Goal: Task Accomplishment & Management: Use online tool/utility

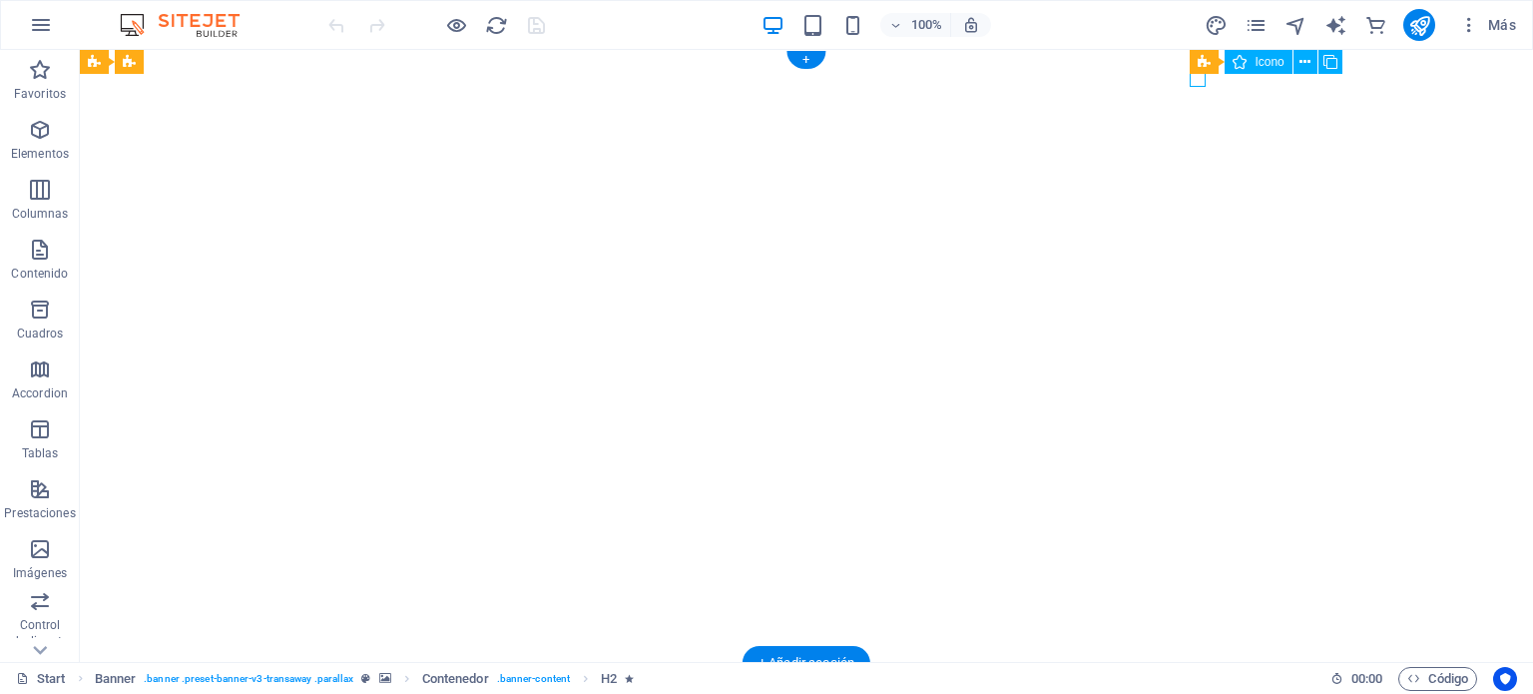
select select "xMidYMid"
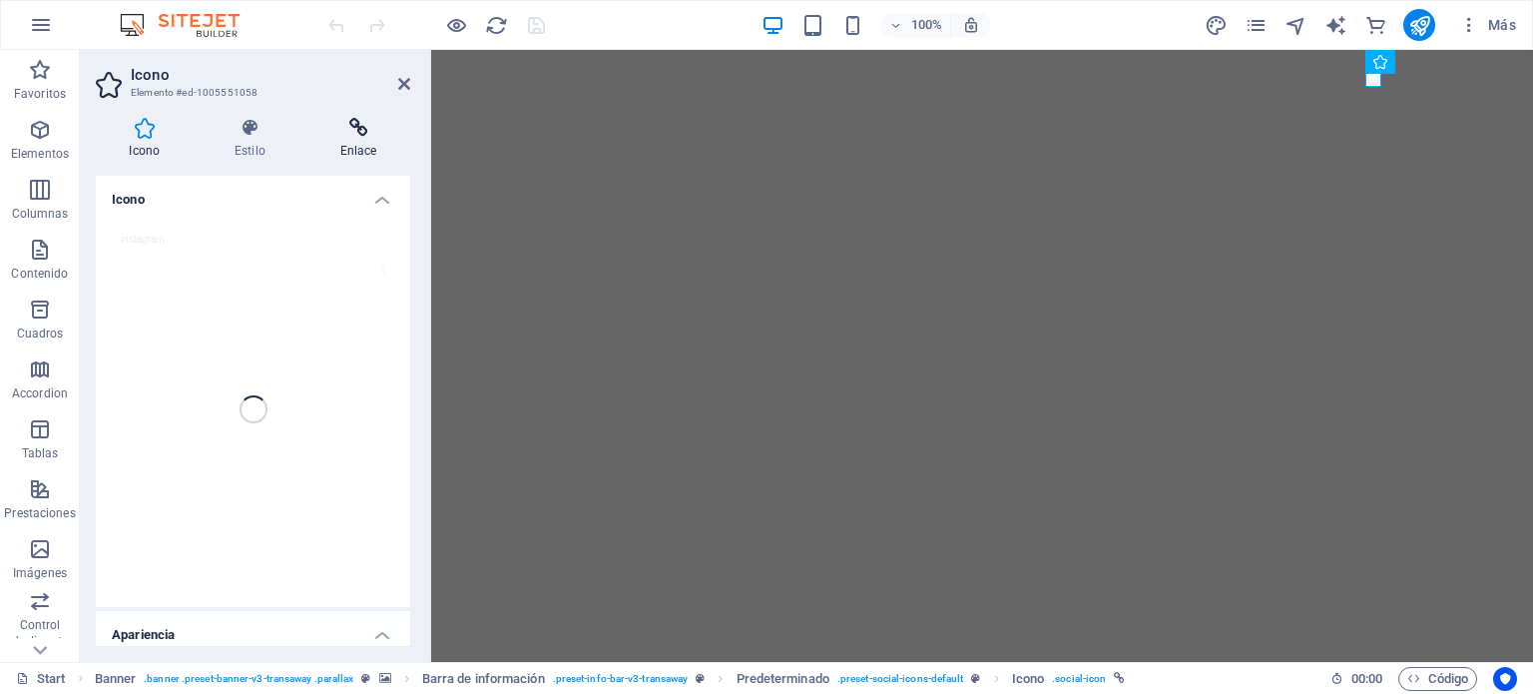
click at [346, 139] on h4 "Enlace" at bounding box center [358, 139] width 104 height 42
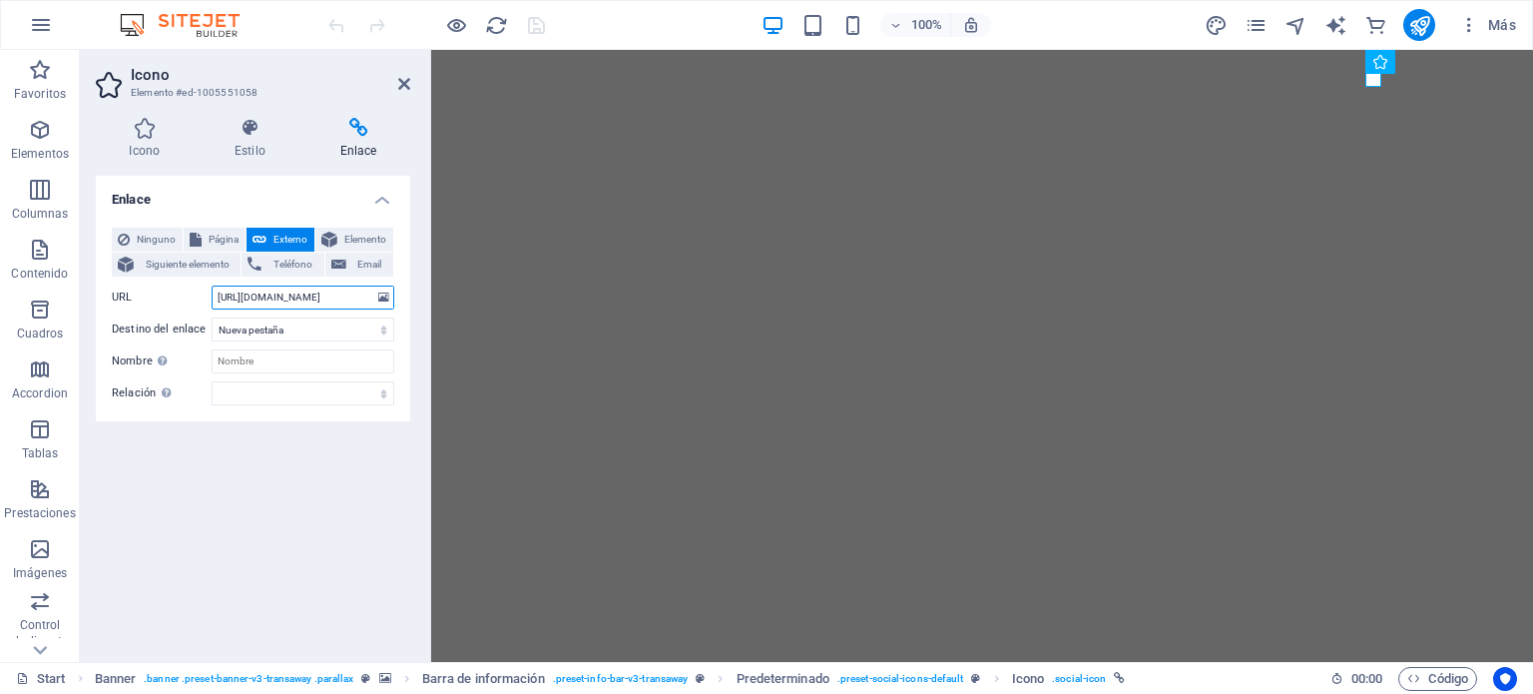
drag, startPoint x: 350, startPoint y: 295, endPoint x: 172, endPoint y: 292, distance: 178.7
click at [172, 292] on div "URL [URL][DOMAIN_NAME]" at bounding box center [253, 297] width 282 height 24
paste input "globaliaperu/"
type input "[URL][DOMAIN_NAME]"
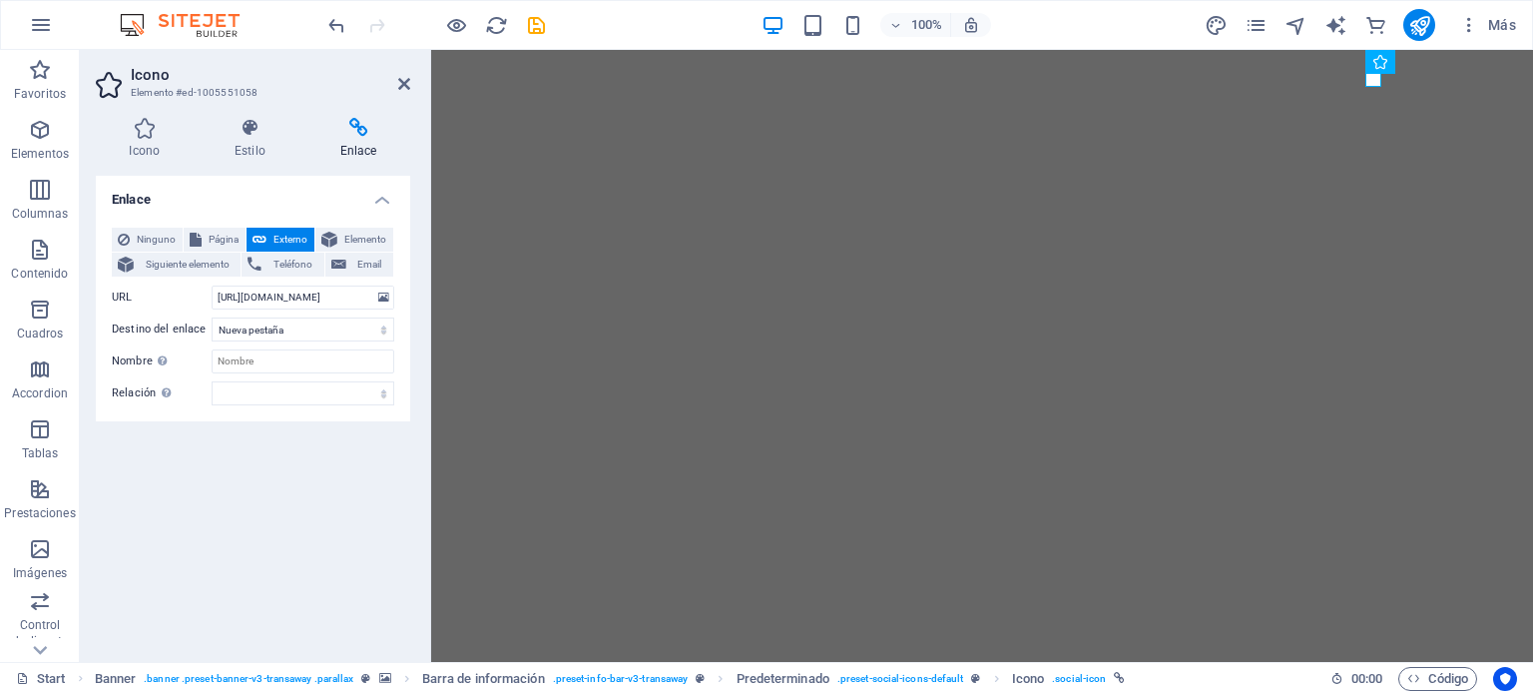
click at [244, 458] on div "Enlace Ninguno Página Externo Elemento Siguiente elemento Teléfono Email Página…" at bounding box center [253, 411] width 314 height 470
click at [399, 83] on icon at bounding box center [404, 84] width 12 height 16
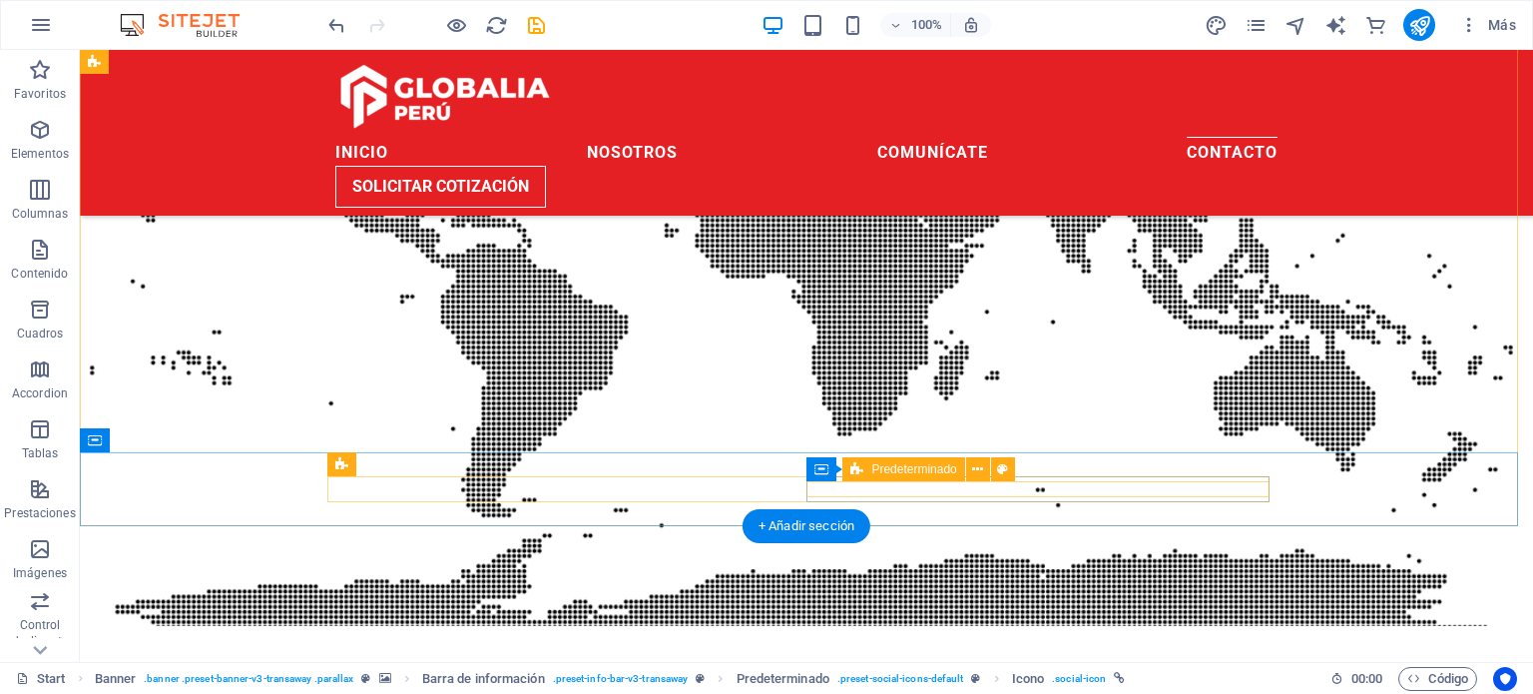
scroll to position [3094, 0]
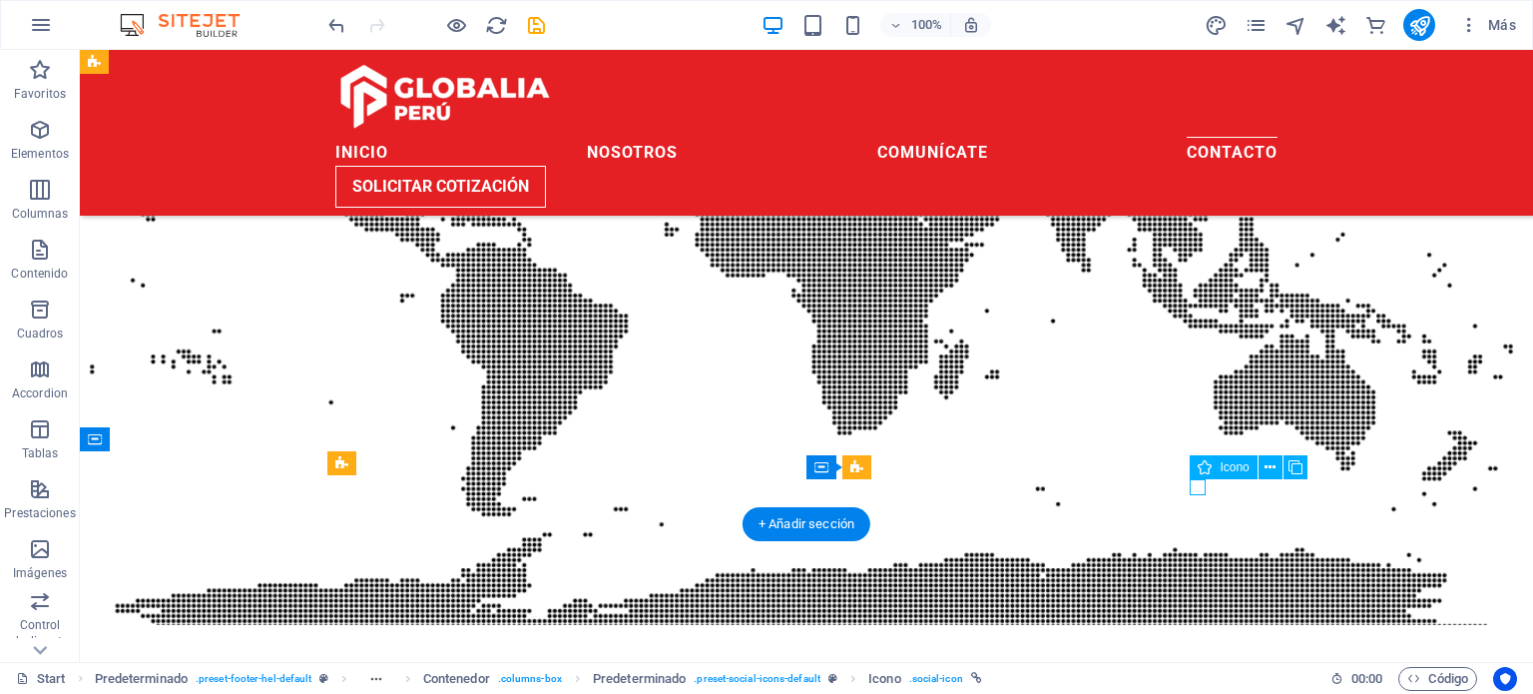
select select "xMidYMid"
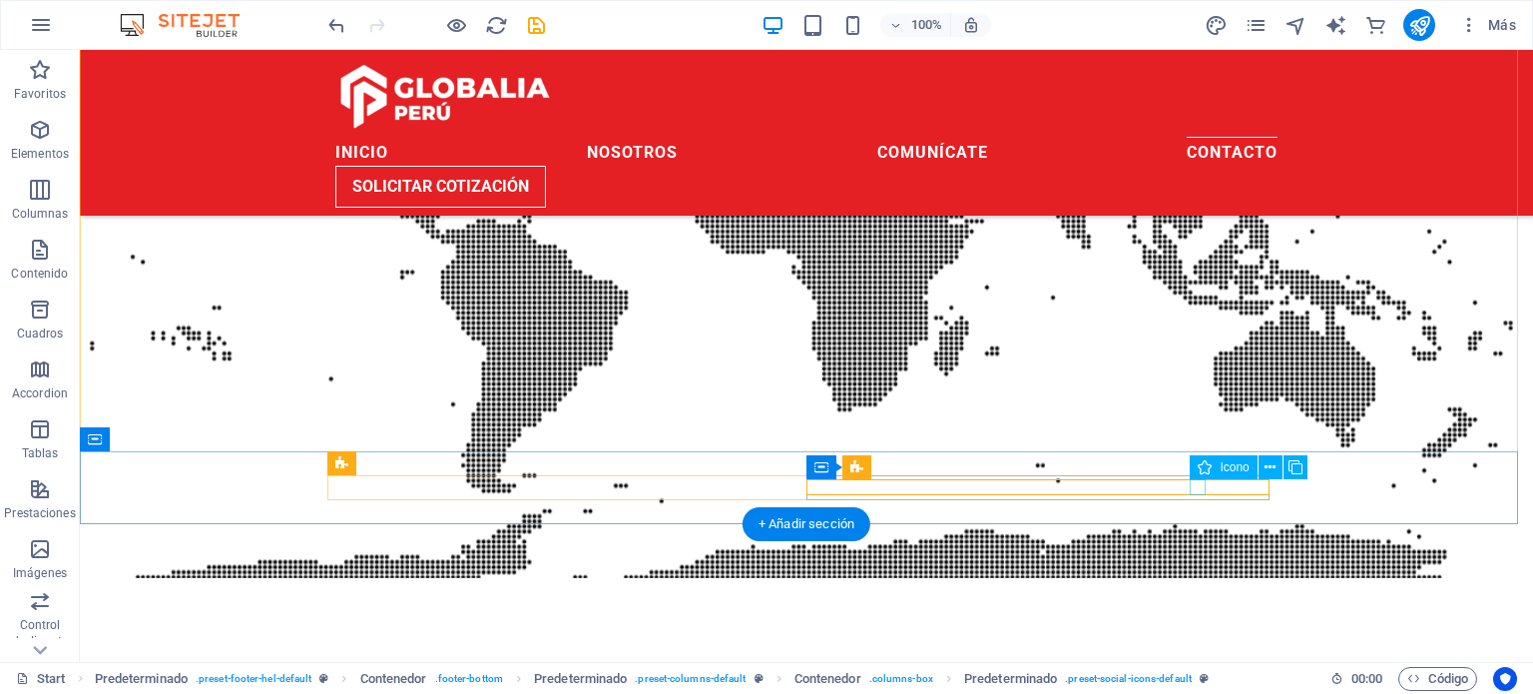
select select "xMidYMid"
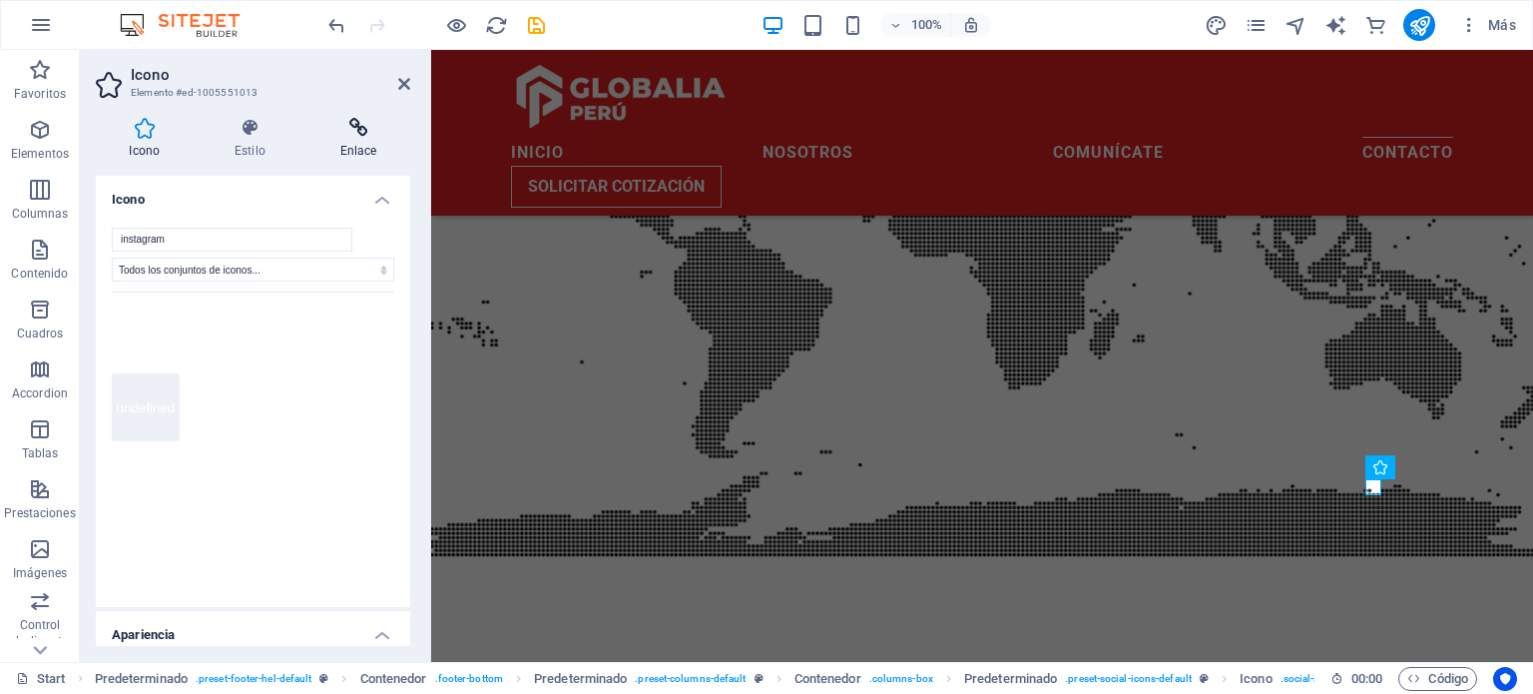
click at [351, 146] on h4 "Enlace" at bounding box center [358, 139] width 104 height 42
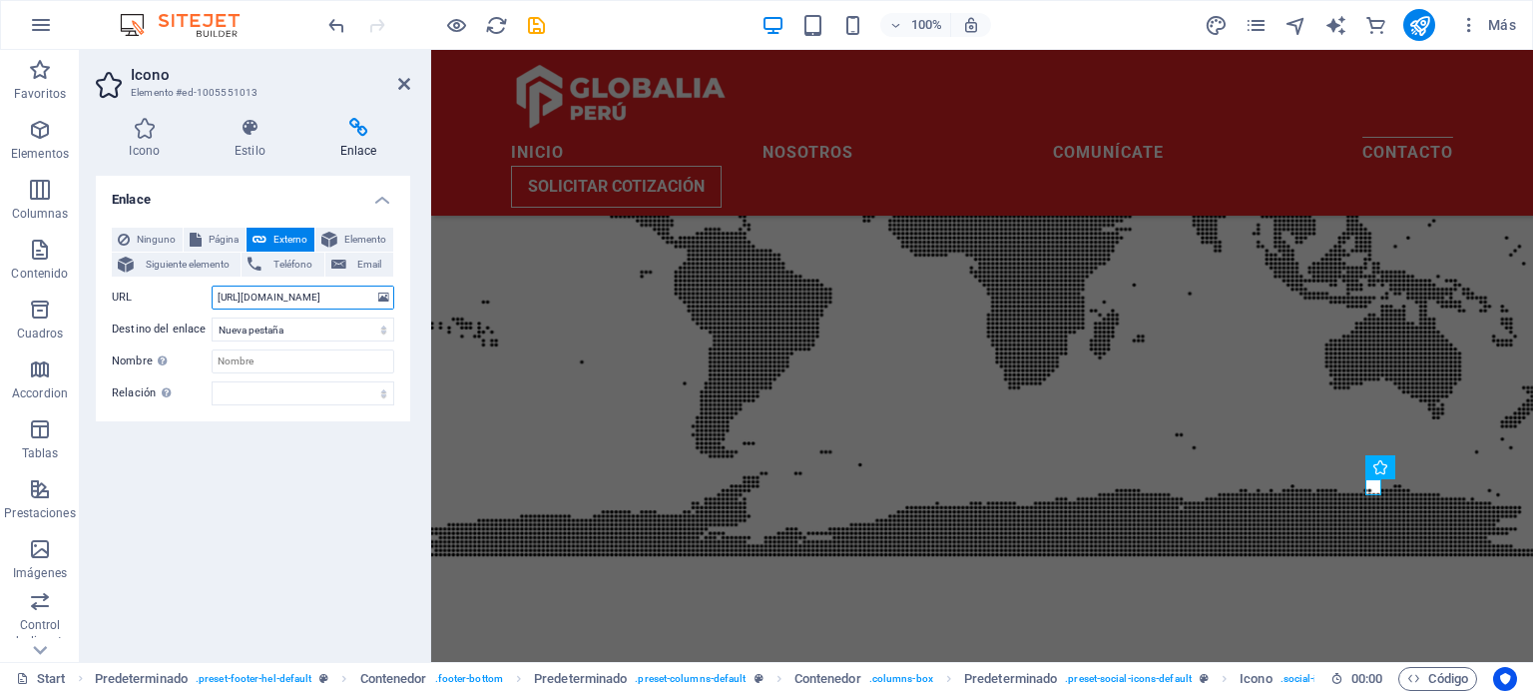
drag, startPoint x: 354, startPoint y: 304, endPoint x: 130, endPoint y: 290, distance: 225.0
click at [130, 290] on div "URL [URL][DOMAIN_NAME]" at bounding box center [253, 297] width 282 height 24
paste input "globaliaperu/"
type input "[URL][DOMAIN_NAME]"
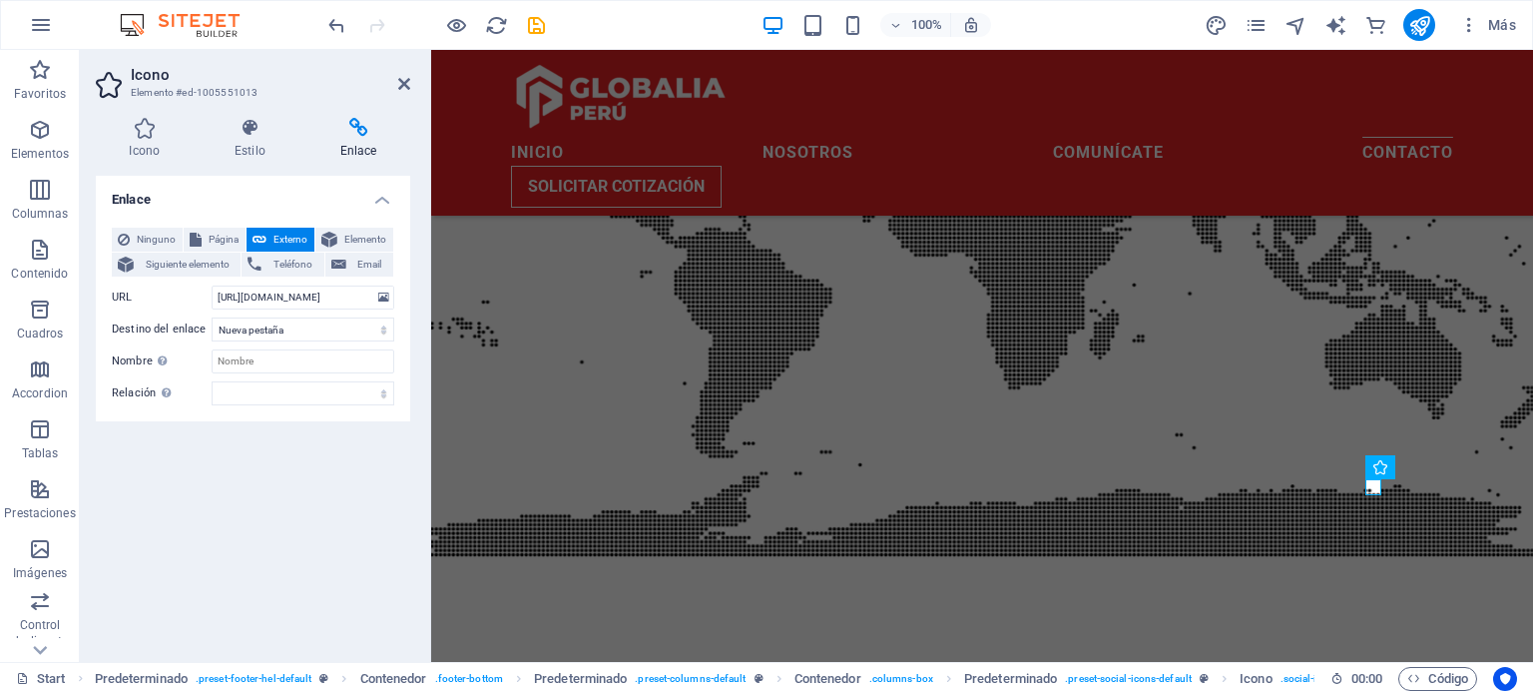
click at [244, 445] on div "Enlace Ninguno Página Externo Elemento Siguiente elemento Teléfono Email Página…" at bounding box center [253, 411] width 314 height 470
click at [395, 89] on header "Icono Elemento #ed-1005551013" at bounding box center [253, 76] width 314 height 52
click at [399, 87] on icon at bounding box center [404, 84] width 12 height 16
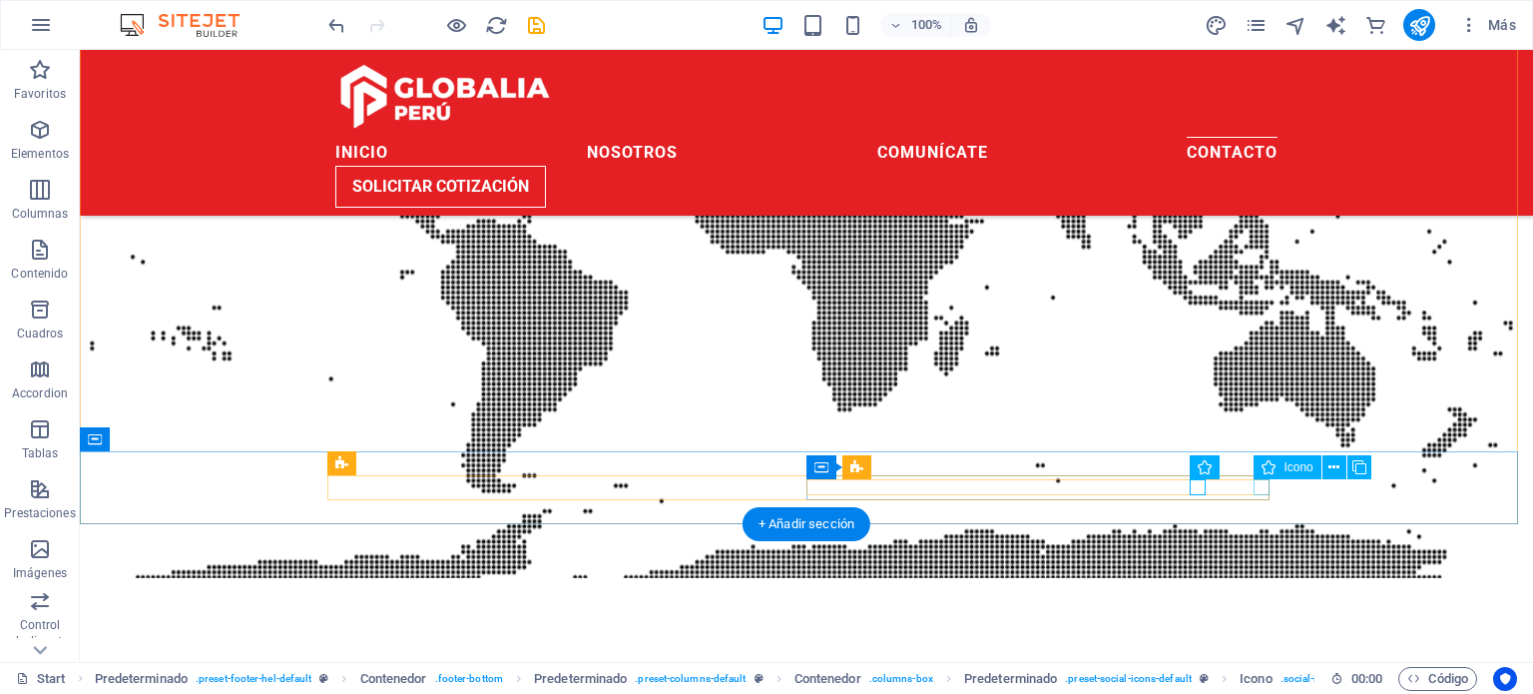
select select "xMidYMid"
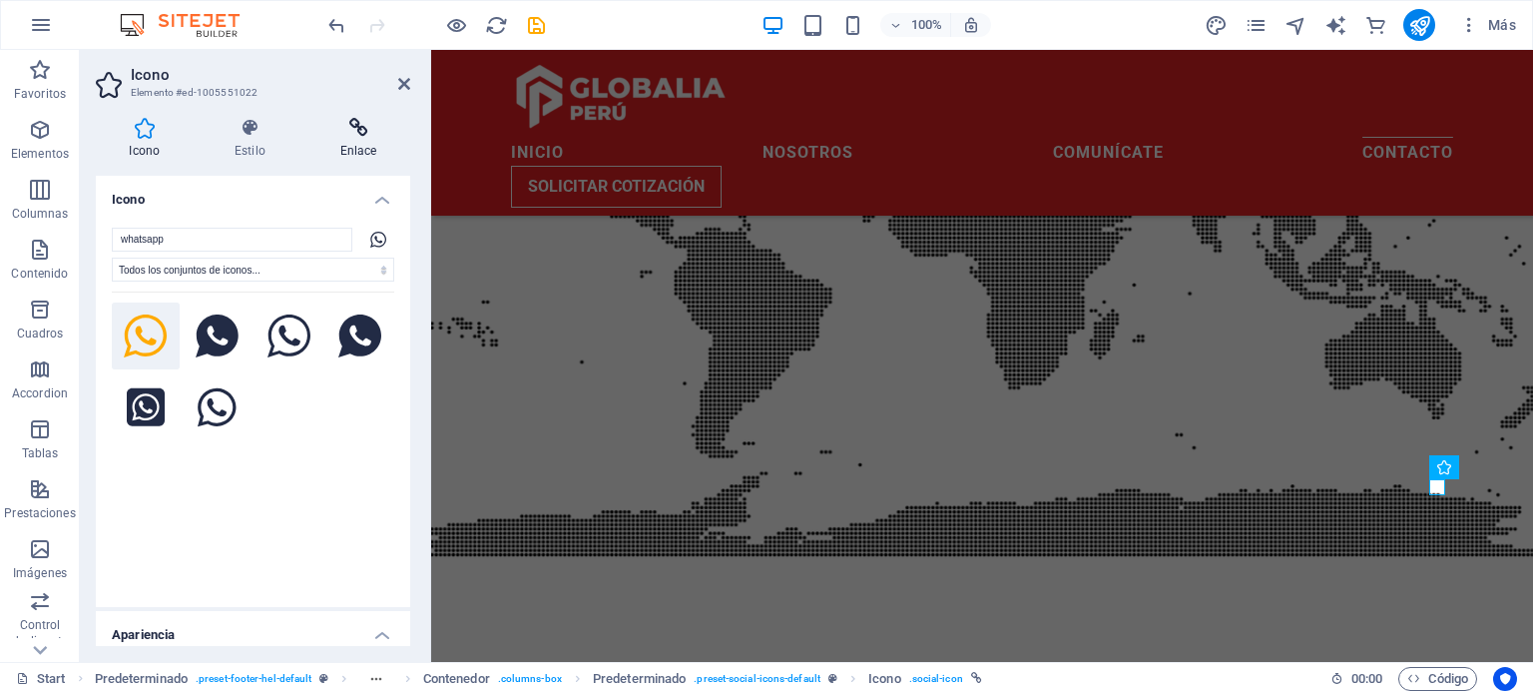
click at [355, 150] on h4 "Enlace" at bounding box center [358, 139] width 104 height 42
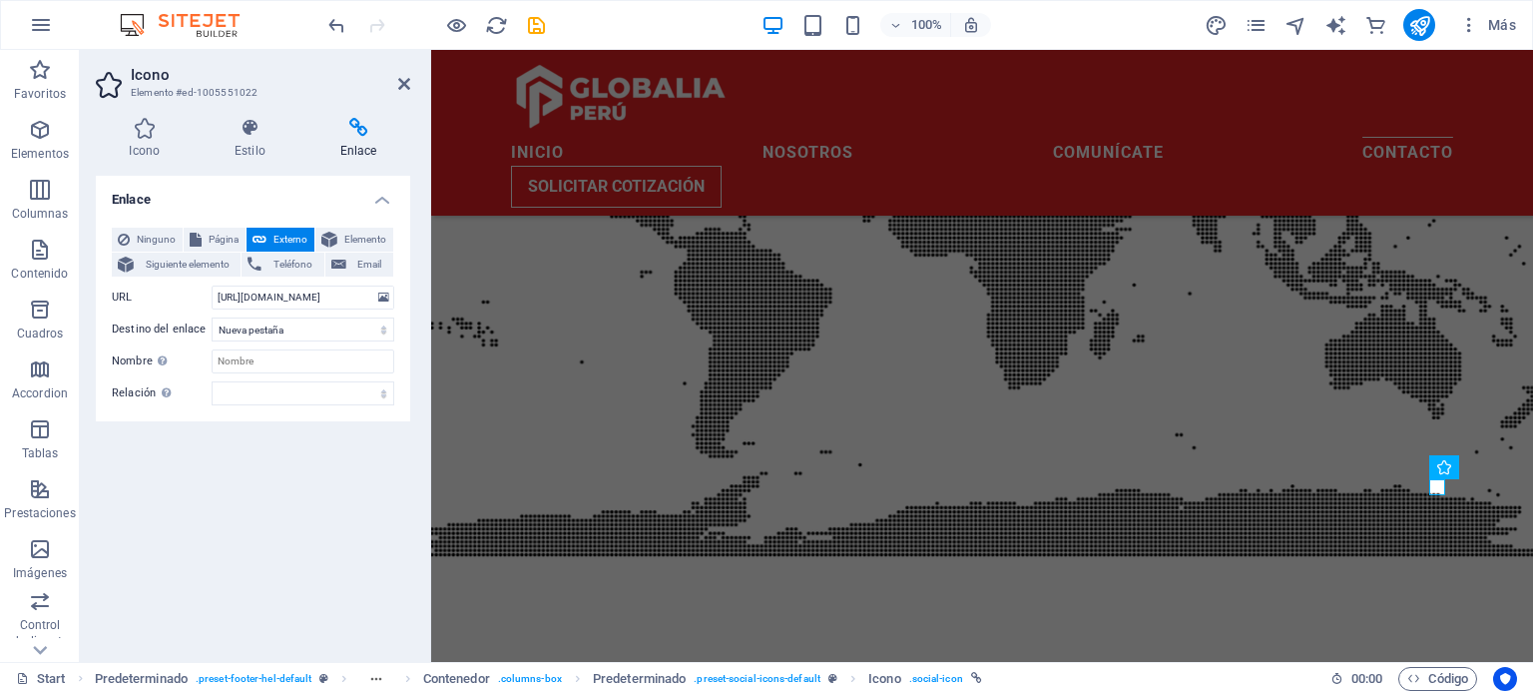
click at [389, 82] on h2 "Icono" at bounding box center [270, 75] width 279 height 18
click at [400, 82] on icon at bounding box center [404, 84] width 12 height 16
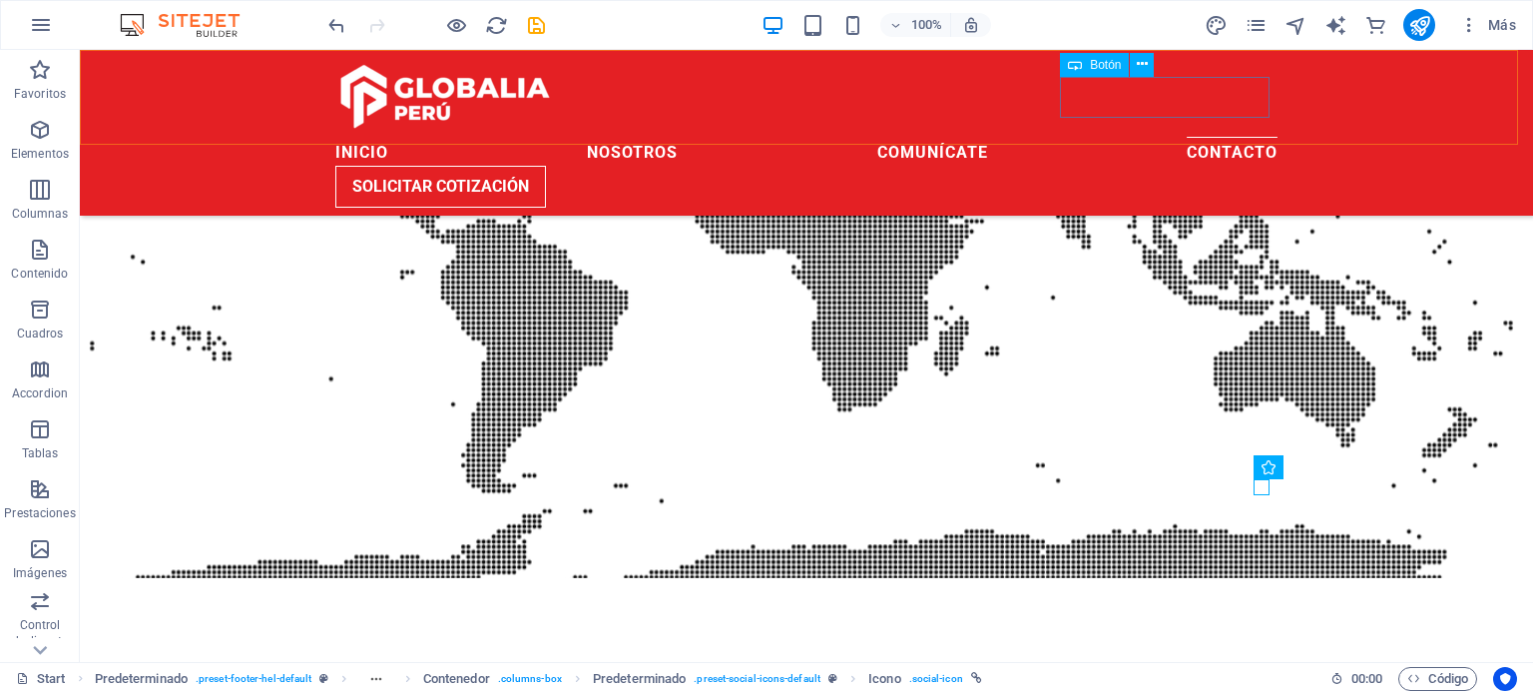
click at [1199, 166] on div "Solicitar cotización" at bounding box center [806, 187] width 942 height 42
select select
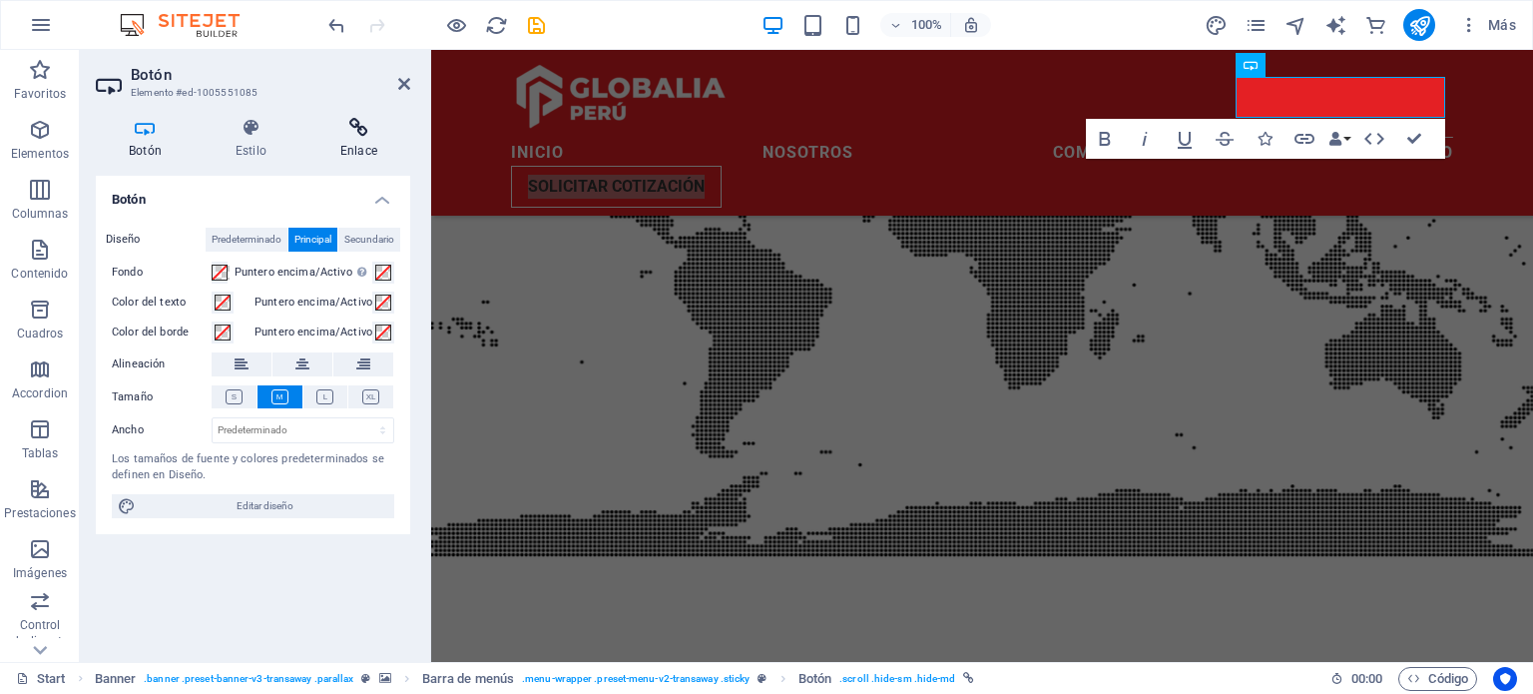
click at [335, 119] on icon at bounding box center [358, 128] width 103 height 20
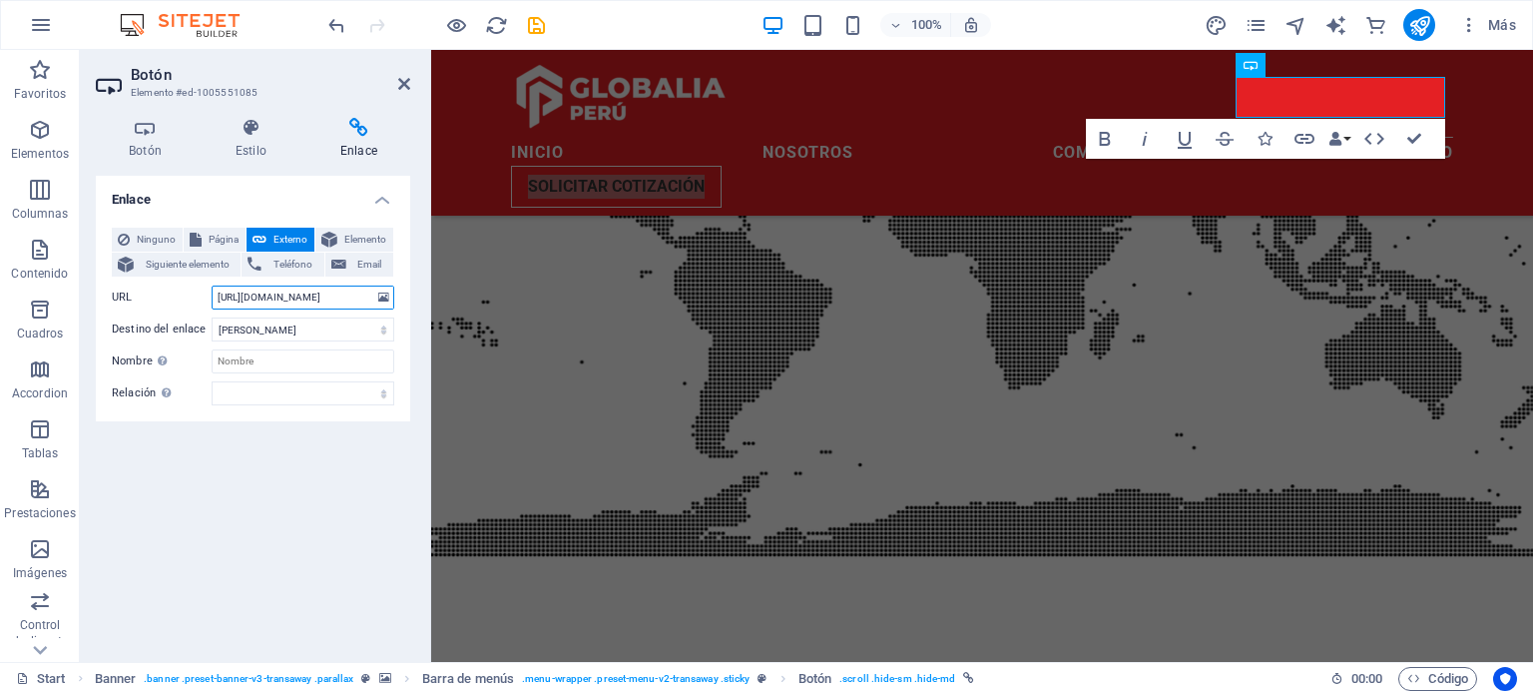
drag, startPoint x: 329, startPoint y: 292, endPoint x: 164, endPoint y: 289, distance: 165.7
click at [164, 289] on div "URL [URL][DOMAIN_NAME]" at bounding box center [253, 297] width 282 height 24
click at [410, 91] on aside "Botón Elemento #ed-1005551085 Botón Estilo Enlace Botón Diseño Predeterminado P…" at bounding box center [255, 356] width 351 height 612
click at [411, 75] on aside "Botón Elemento #ed-1005551085 Botón Estilo Enlace Botón Diseño Predeterminado P…" at bounding box center [255, 356] width 351 height 612
click at [399, 84] on icon at bounding box center [404, 84] width 12 height 16
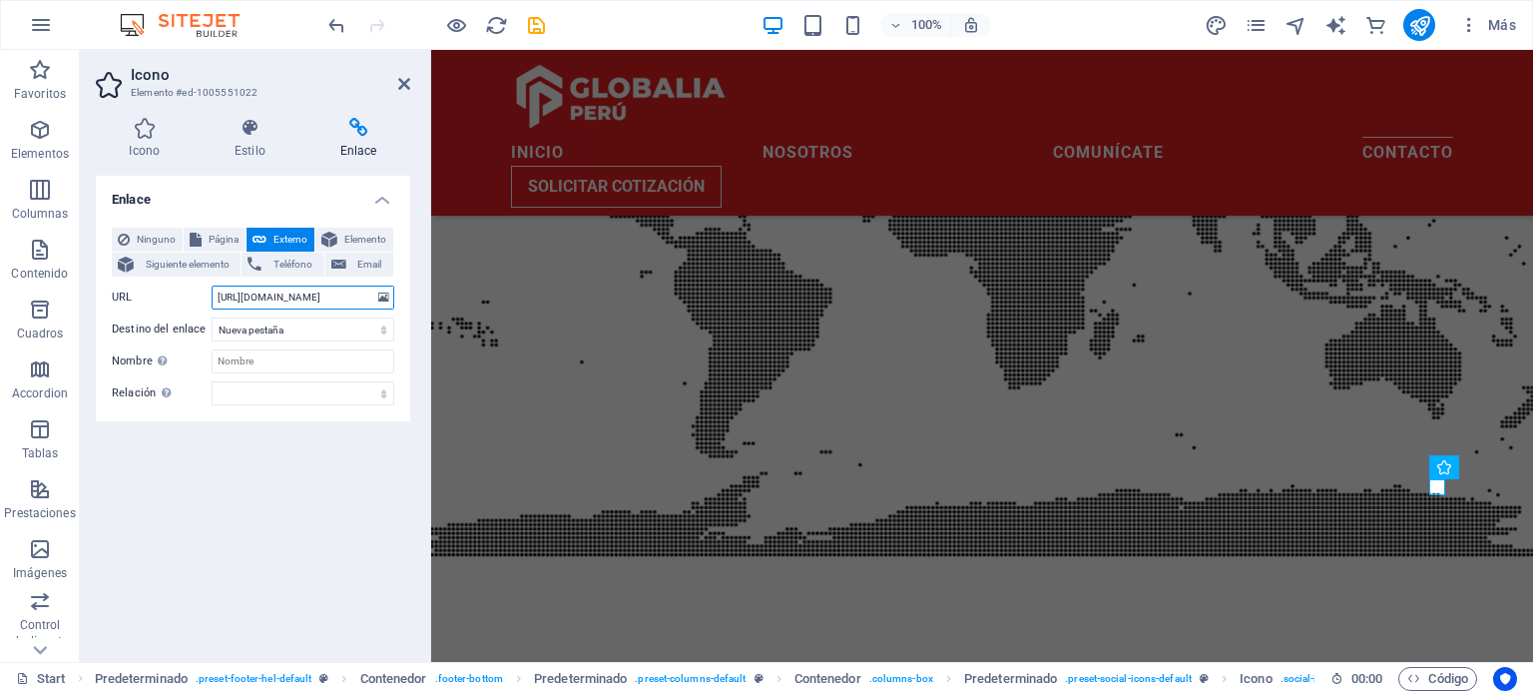
drag, startPoint x: 361, startPoint y: 295, endPoint x: 134, endPoint y: 291, distance: 227.6
click at [134, 291] on div "URL [URL][DOMAIN_NAME]" at bounding box center [253, 297] width 282 height 24
paste input "[DOMAIN_NAME]/5fp6iv"
type input "[URL][DOMAIN_NAME]"
click at [273, 438] on div "Enlace Ninguno Página Externo Elemento Siguiente elemento Teléfono Email Página…" at bounding box center [253, 411] width 314 height 470
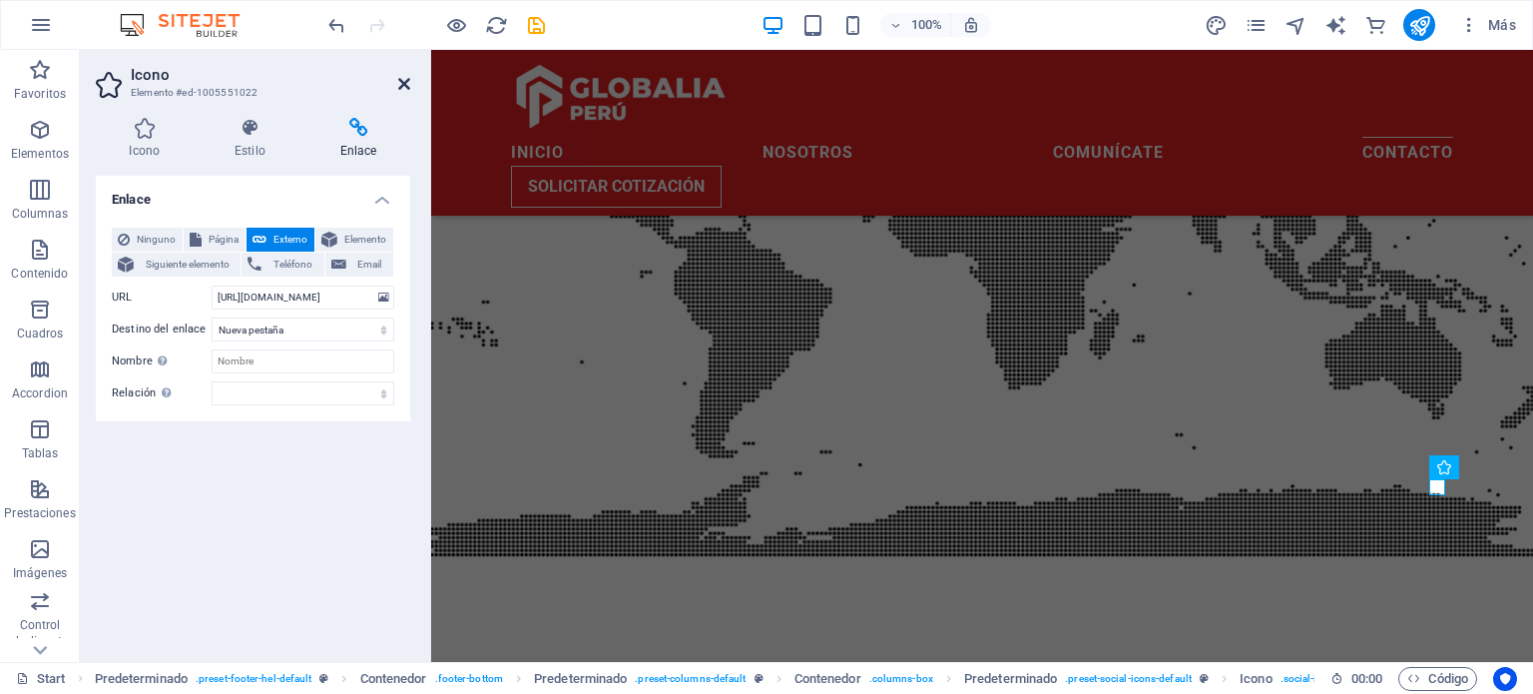
click at [401, 80] on icon at bounding box center [404, 84] width 12 height 16
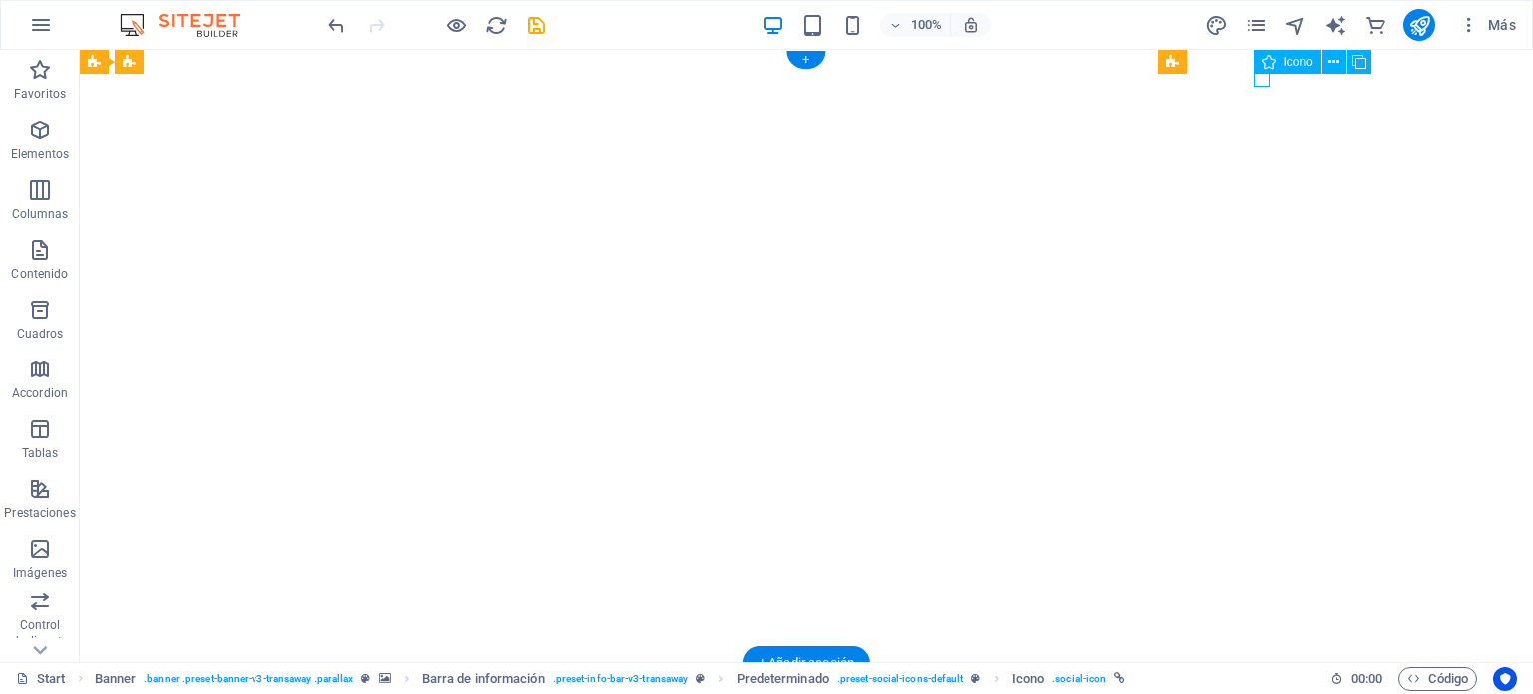
select select "xMidYMid"
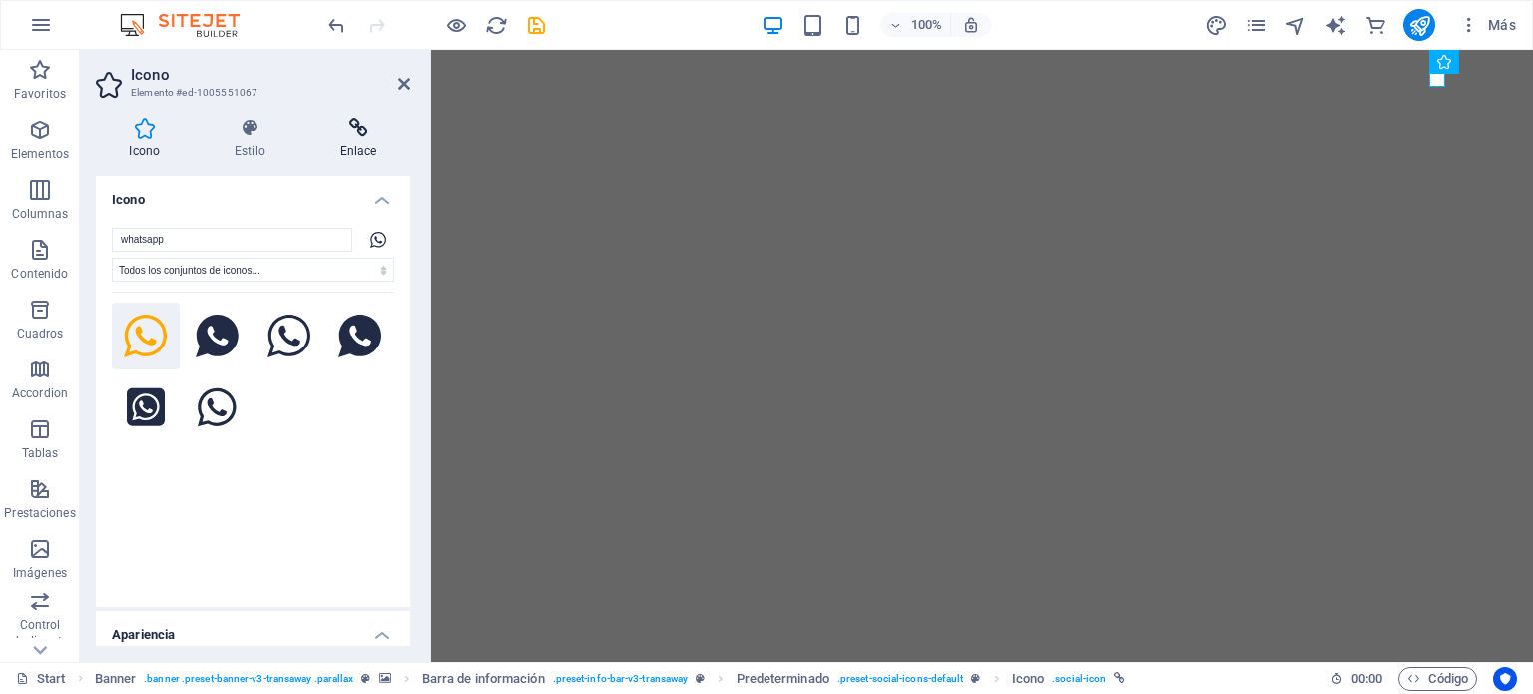
click at [366, 131] on icon at bounding box center [358, 128] width 104 height 20
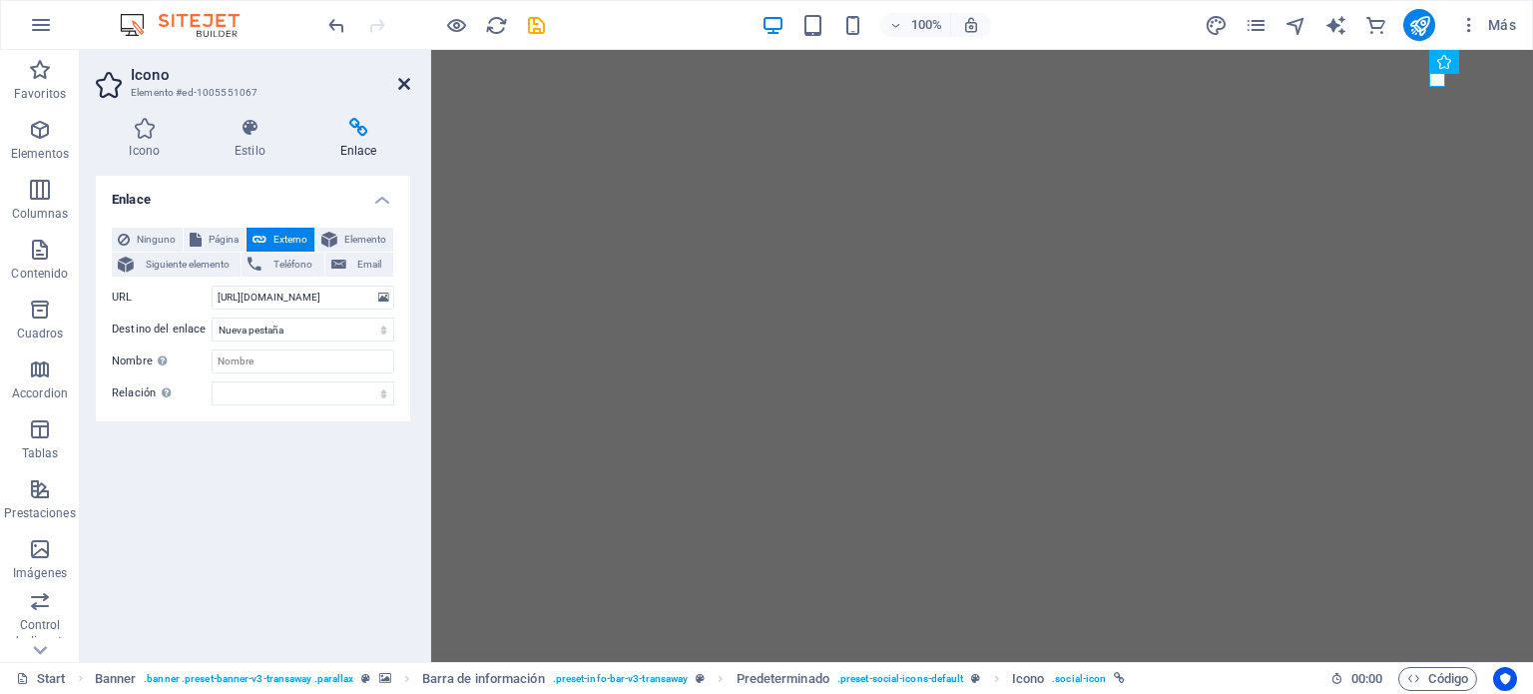
click at [403, 82] on icon at bounding box center [404, 84] width 12 height 16
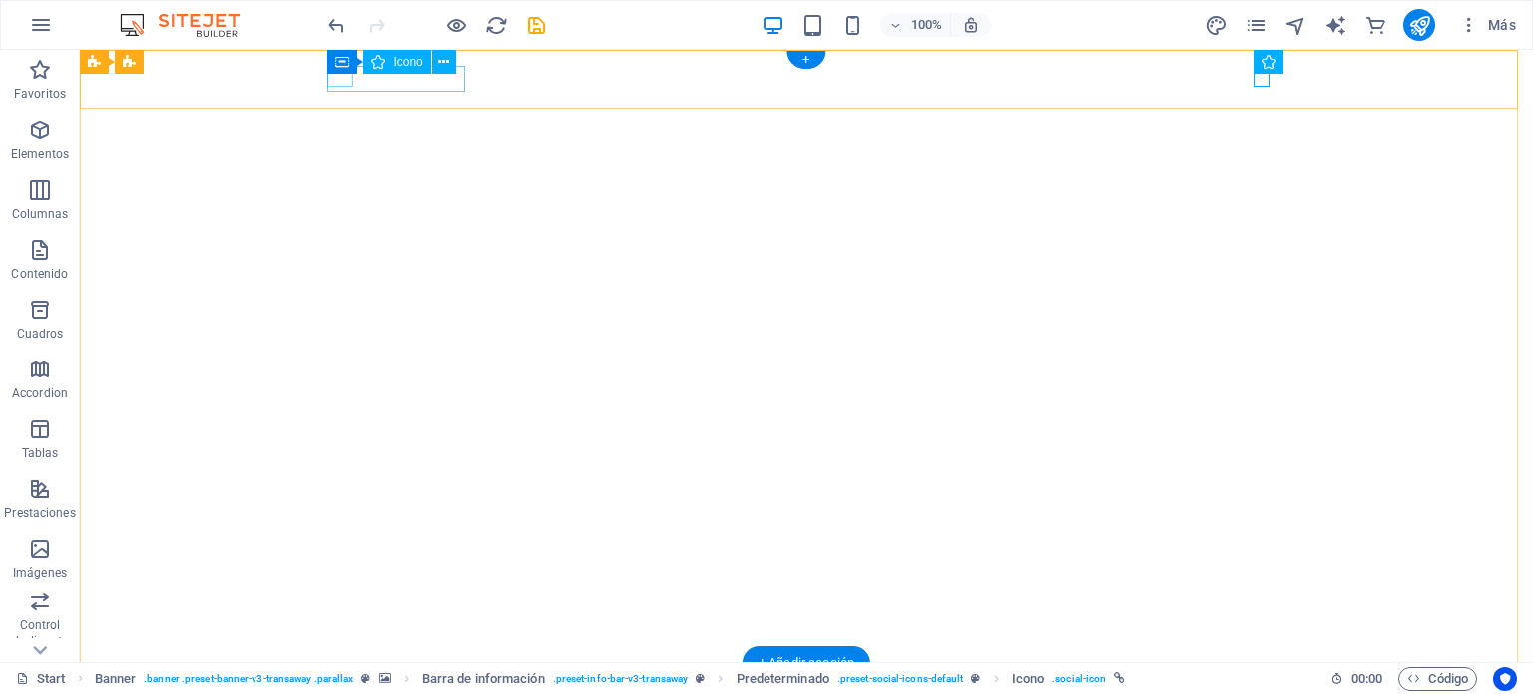
click at [335, 679] on figure at bounding box center [798, 687] width 926 height 16
select select "xMidYMid"
select select "px"
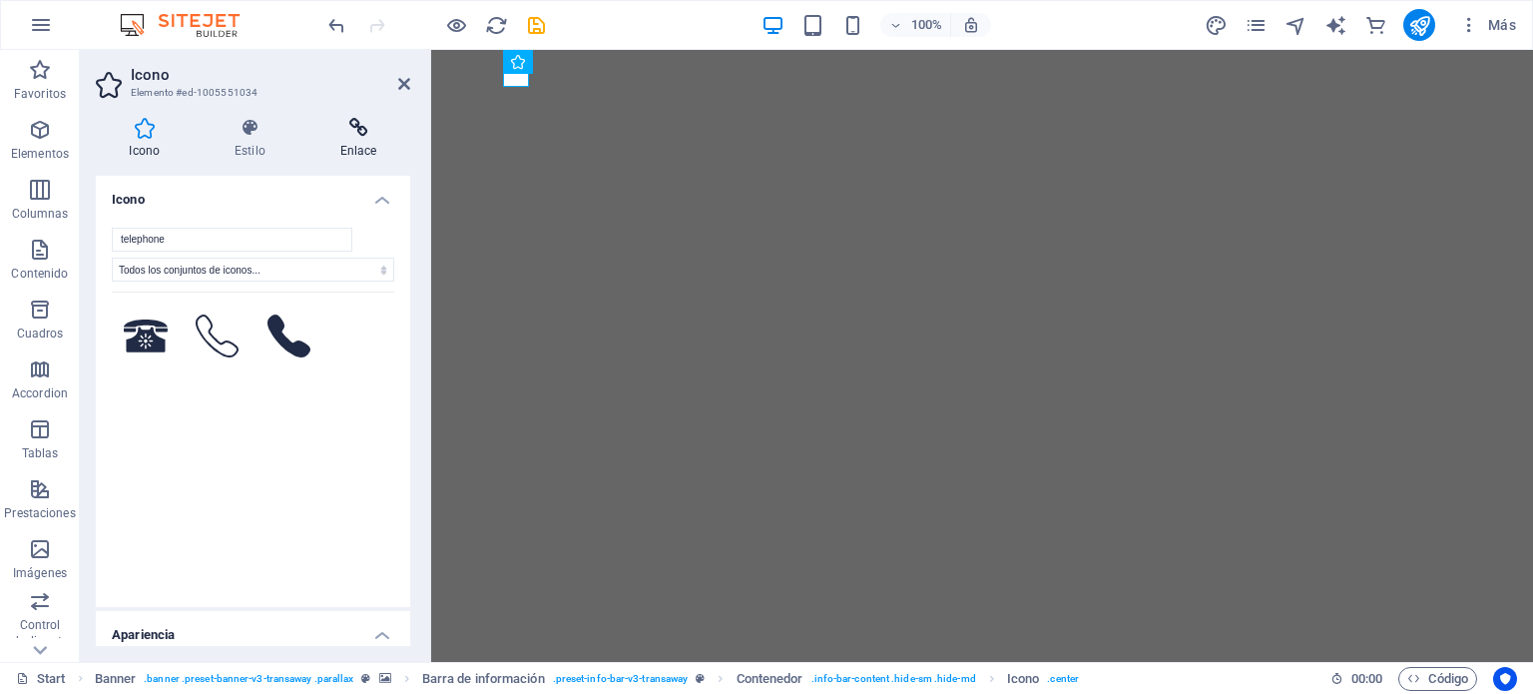
click at [363, 131] on icon at bounding box center [358, 128] width 104 height 20
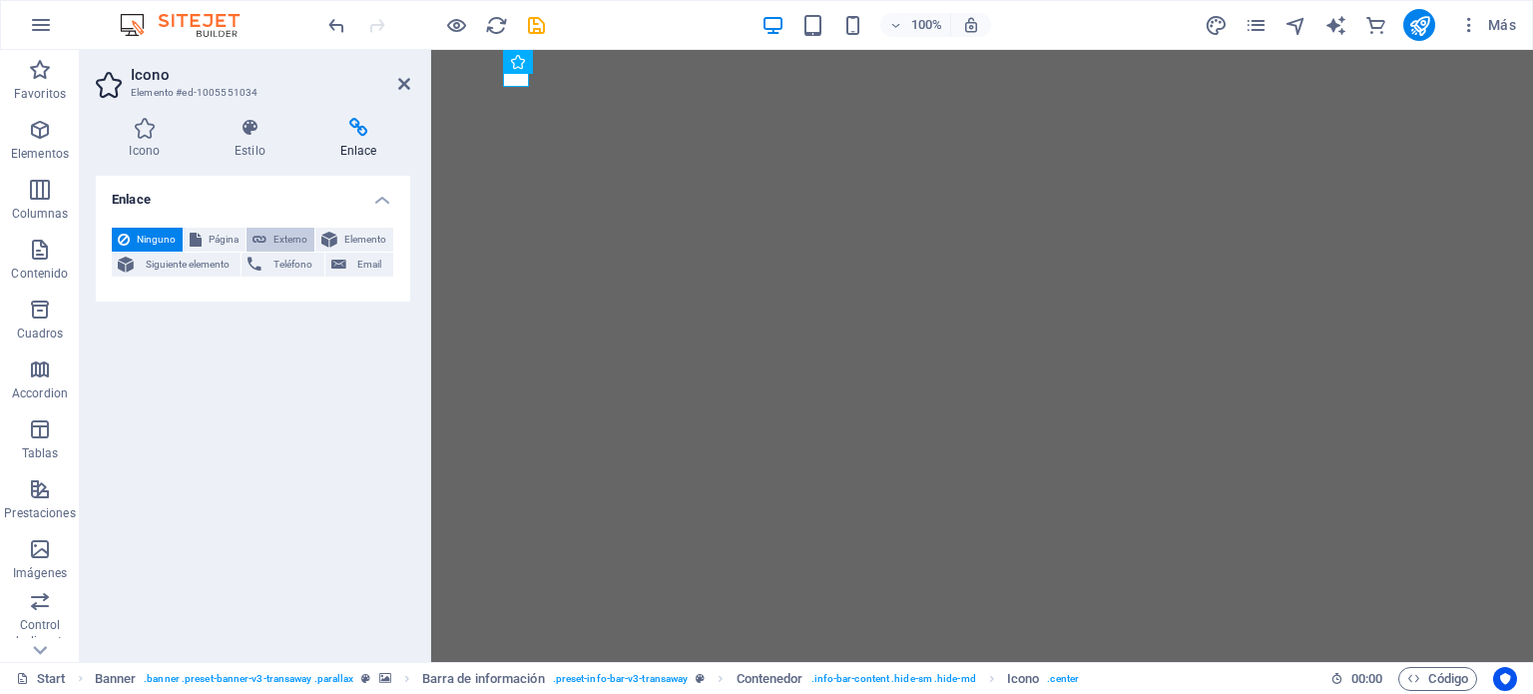
click at [284, 240] on span "Externo" at bounding box center [290, 240] width 36 height 24
select select "blank"
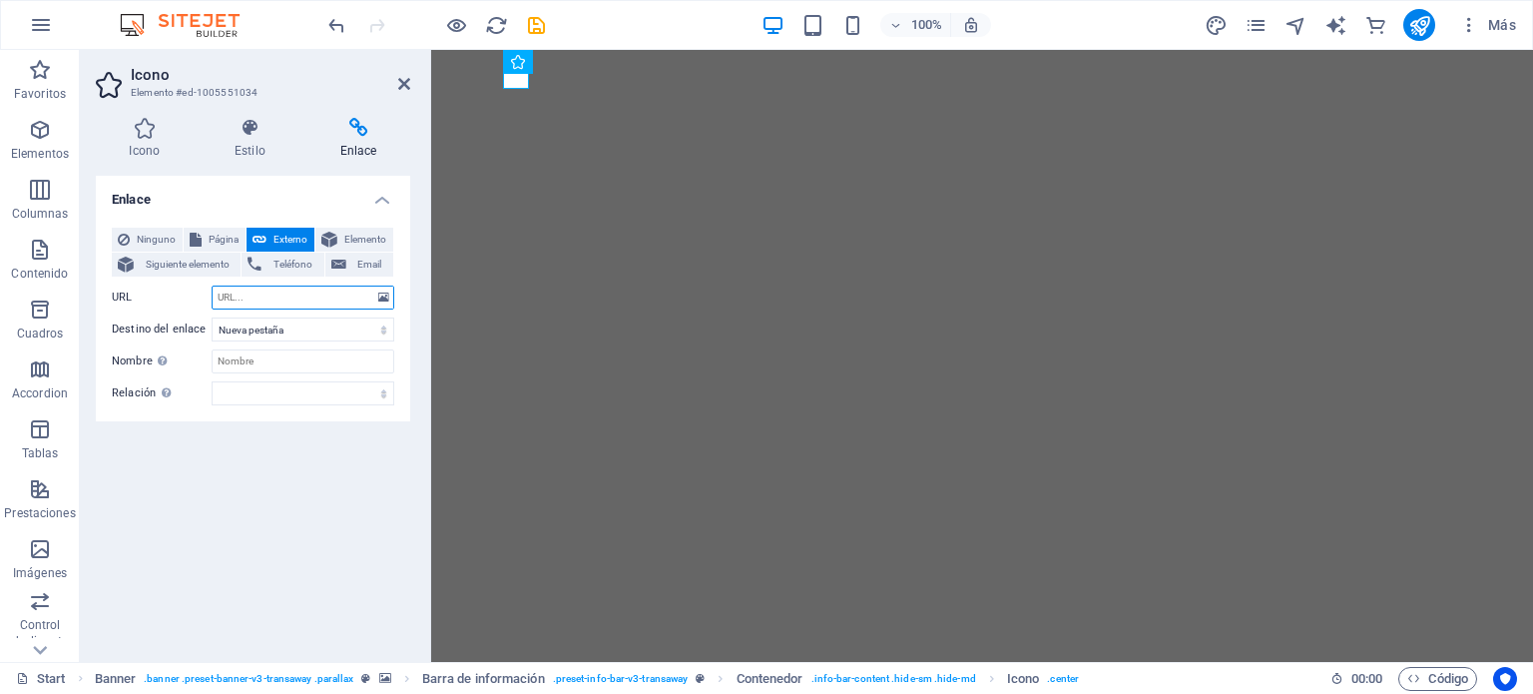
paste input "[URL][DOMAIN_NAME]"
type input "[URL][DOMAIN_NAME]"
click at [315, 330] on select "Nueva pestaña Misma pestaña Superposición" at bounding box center [303, 329] width 183 height 24
click at [212, 317] on select "Nueva pestaña Misma pestaña Superposición" at bounding box center [303, 329] width 183 height 24
click at [340, 451] on div "Enlace Ninguno Página Externo Elemento Siguiente elemento Teléfono Email Página…" at bounding box center [253, 411] width 314 height 470
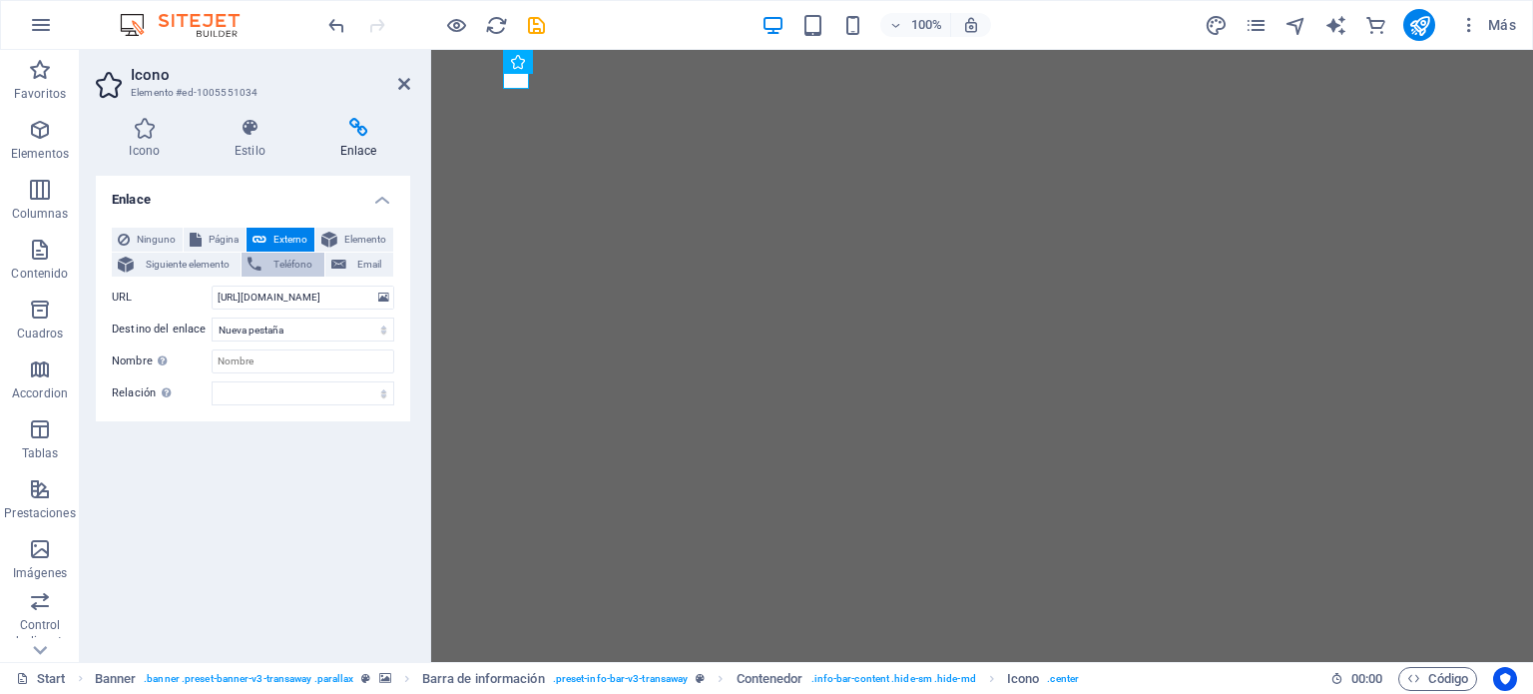
click at [264, 270] on button "Teléfono" at bounding box center [283, 264] width 82 height 24
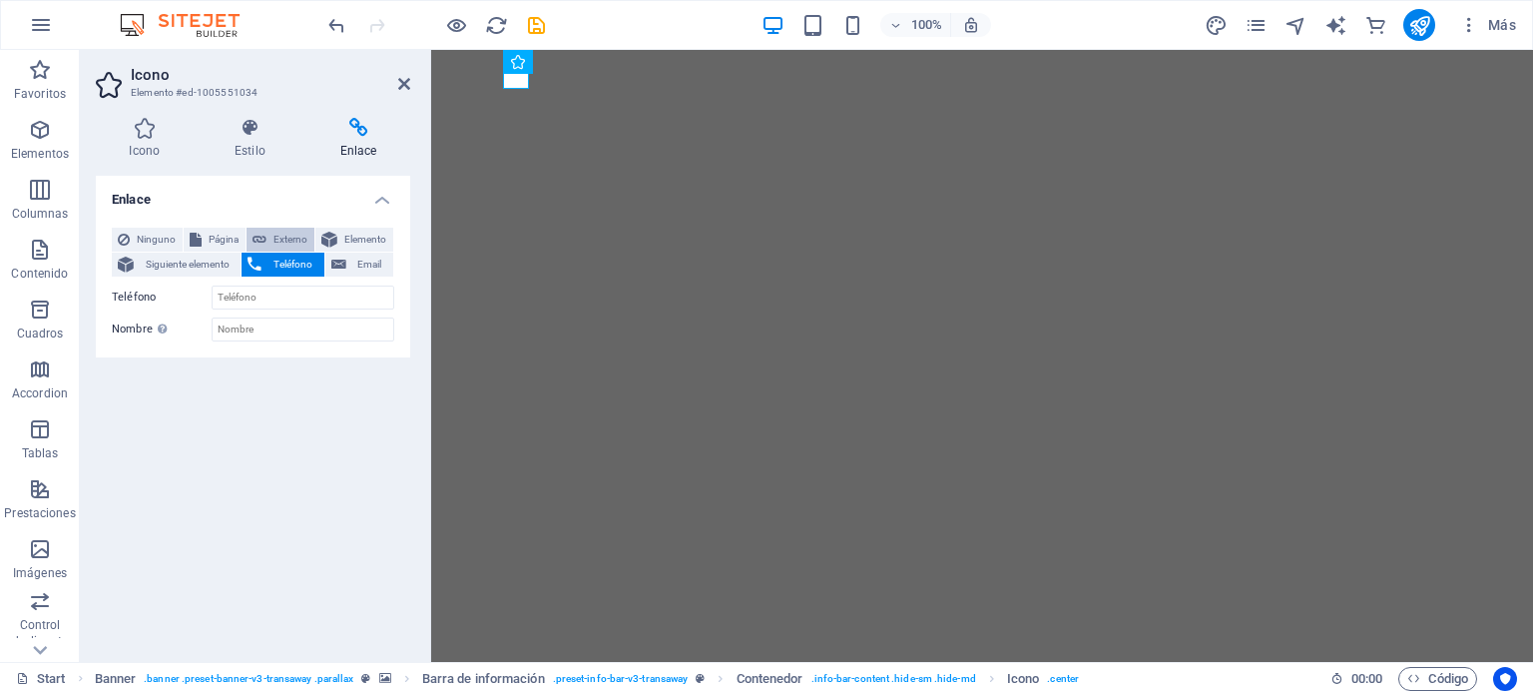
click at [275, 245] on span "Externo" at bounding box center [290, 240] width 36 height 24
select select "blank"
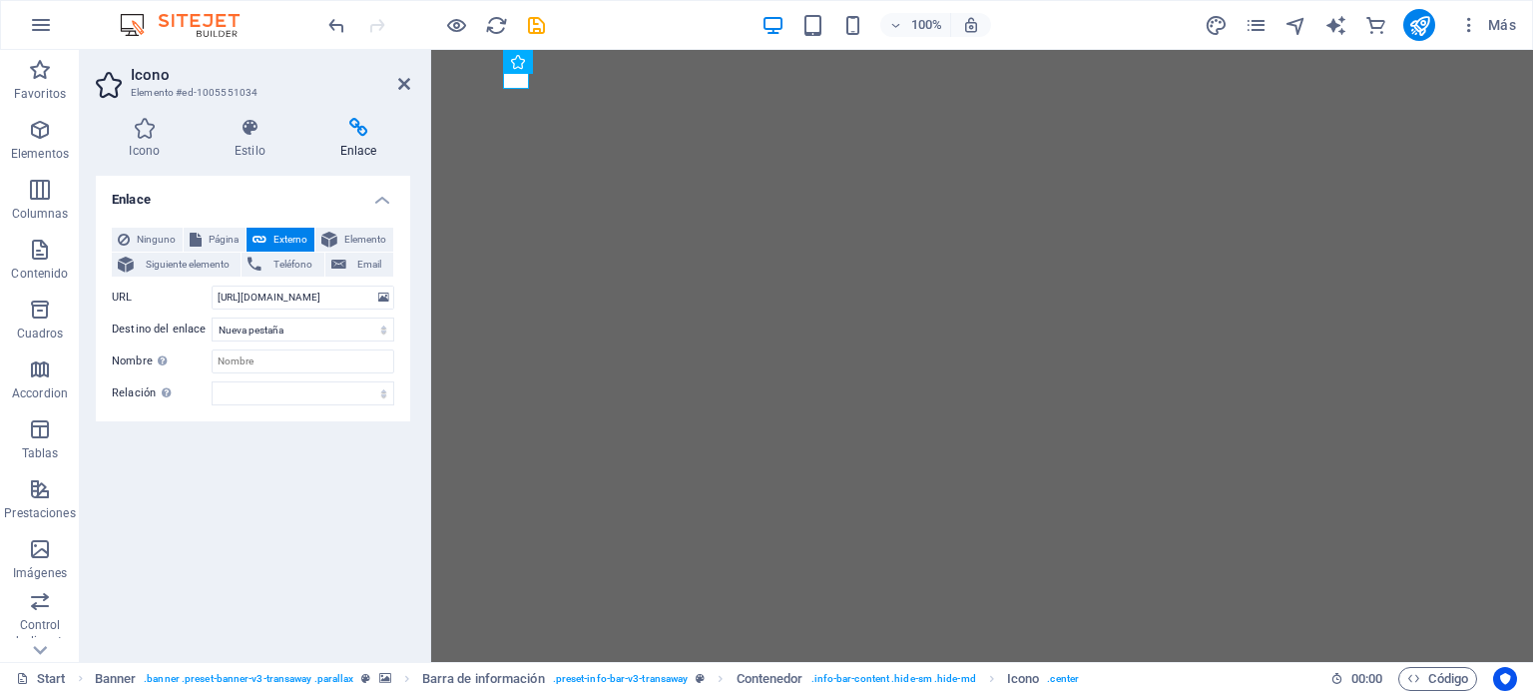
click at [264, 414] on div "Ninguno Página Externo Elemento Siguiente elemento Teléfono Email Página Start …" at bounding box center [253, 317] width 314 height 210
click at [302, 257] on span "Teléfono" at bounding box center [292, 264] width 50 height 24
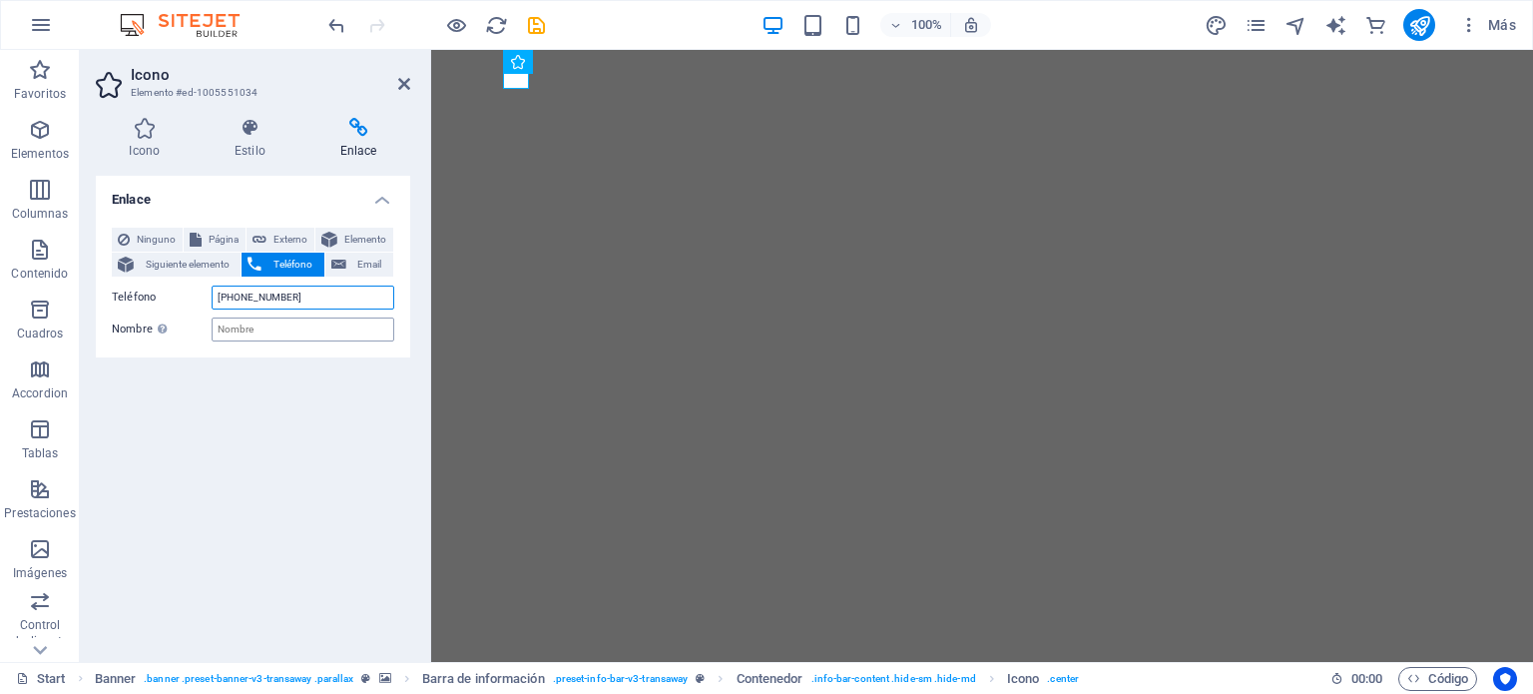
type input "[PHONE_NUMBER]"
click at [286, 339] on input "Nombre Una descripción adicional del enlace no debería ser igual al texto del e…" at bounding box center [303, 329] width 183 height 24
type input "Globalia [GEOGRAPHIC_DATA]"
click at [284, 384] on div "Enlace Ninguno Página Externo Elemento Siguiente elemento Teléfono Email Página…" at bounding box center [253, 411] width 314 height 470
click at [402, 80] on icon at bounding box center [404, 84] width 12 height 16
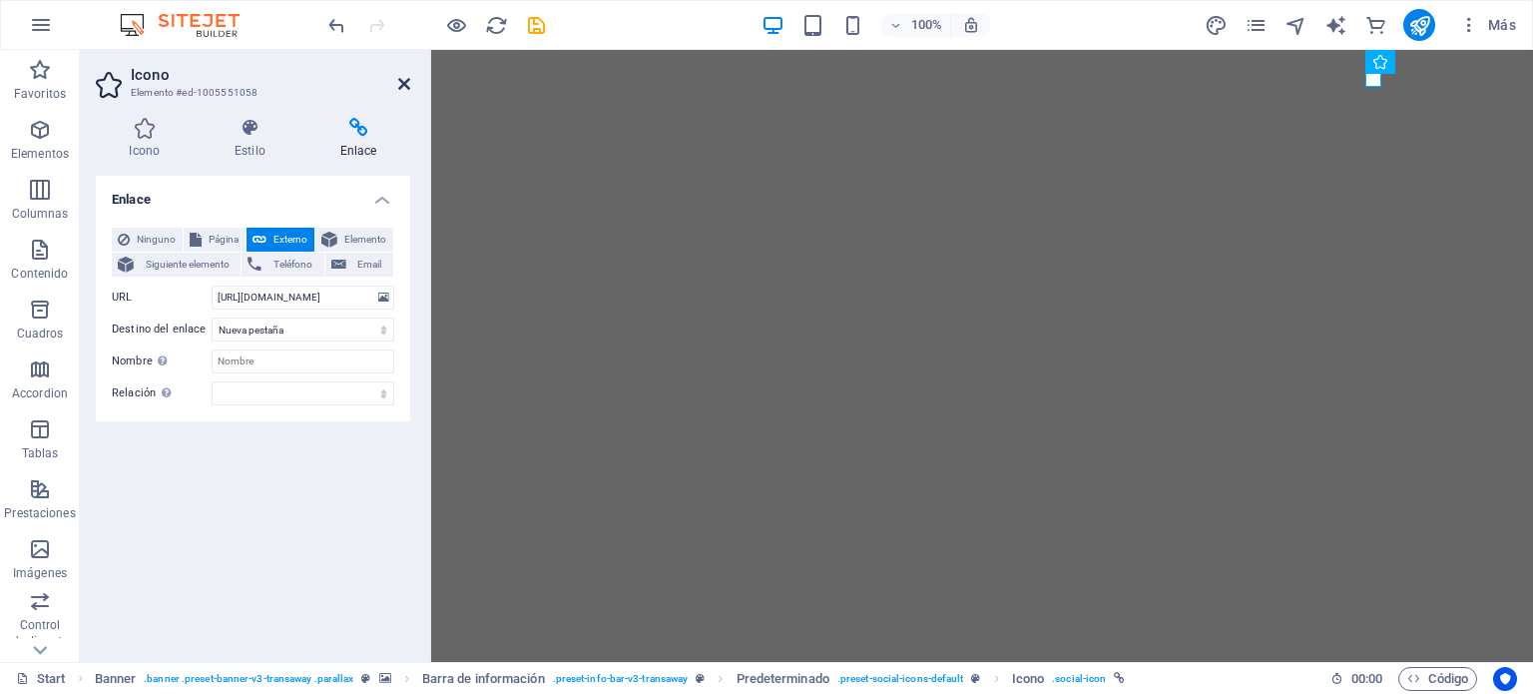
click at [399, 85] on icon at bounding box center [404, 84] width 12 height 16
